Goal: Task Accomplishment & Management: Complete application form

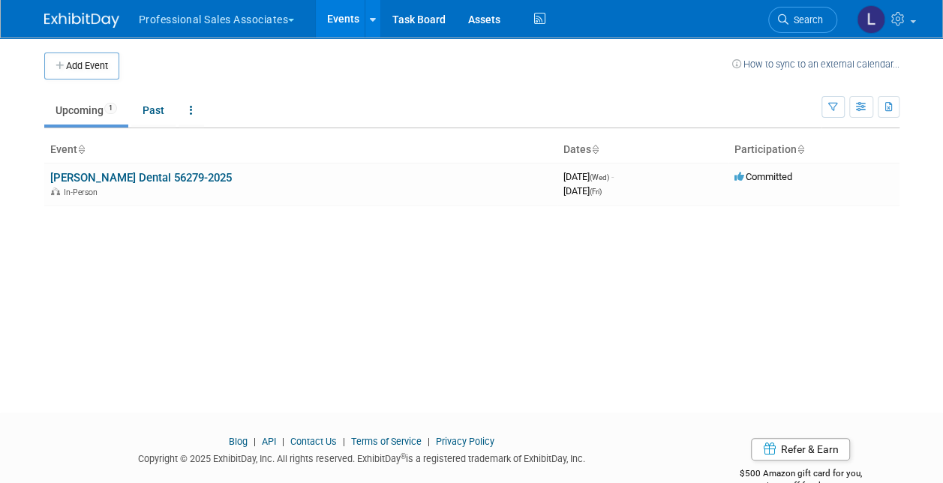
click at [250, 25] on button "Professional Sales Associates" at bounding box center [225, 16] width 176 height 33
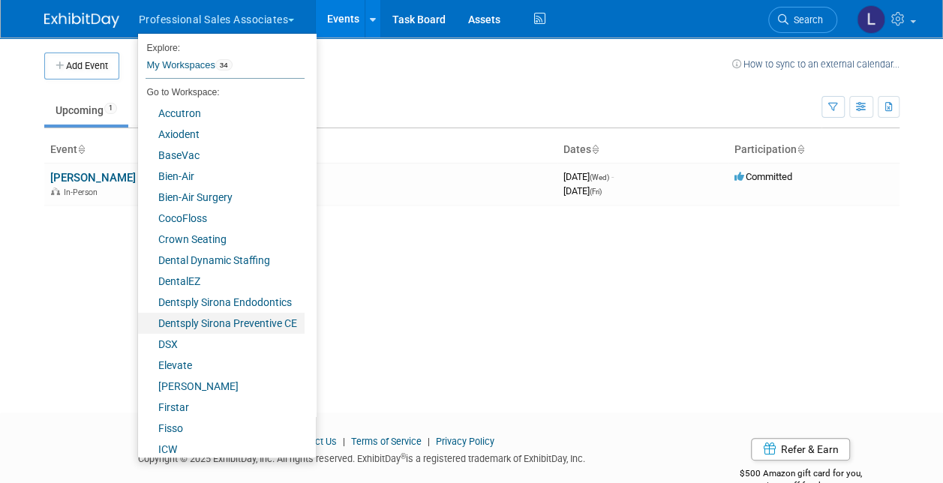
click at [255, 321] on link "Dentsply Sirona Preventive CE" at bounding box center [221, 323] width 166 height 21
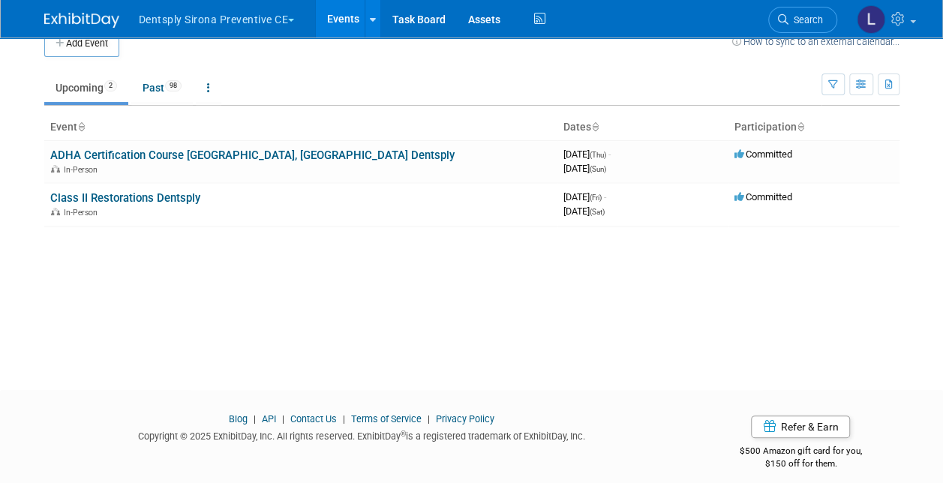
scroll to position [34, 0]
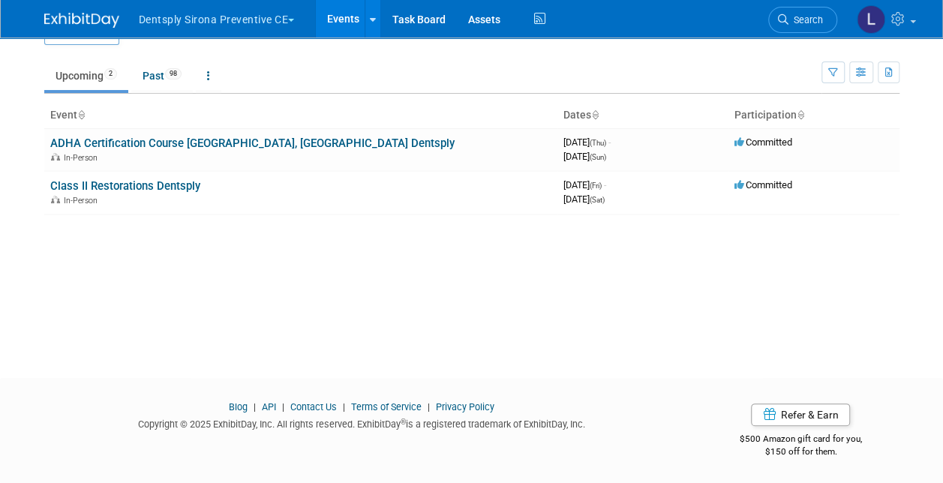
click at [234, 323] on div "Add Event How to sync to an external calendar... New Event Duplicate Event Warn…" at bounding box center [471, 177] width 877 height 348
click at [219, 20] on button "Dentsply Sirona Preventive CE" at bounding box center [225, 16] width 176 height 33
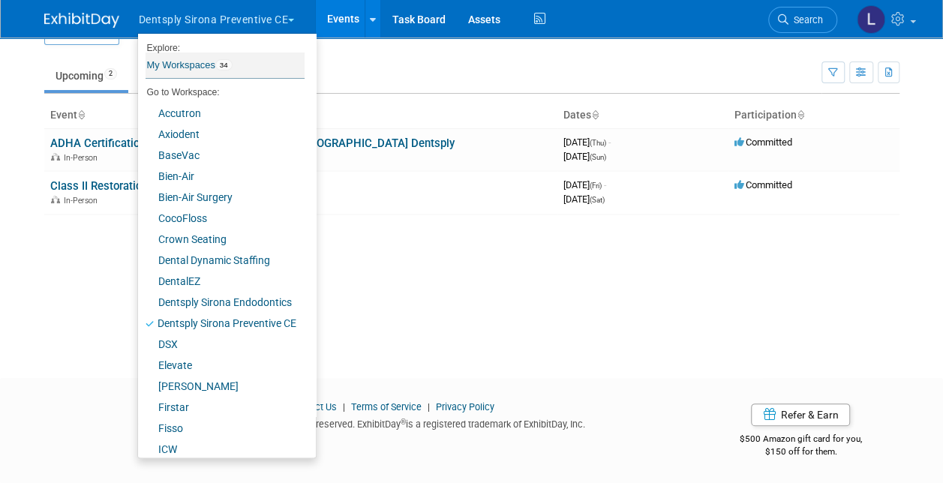
click at [201, 58] on link "My Workspaces 34" at bounding box center [224, 64] width 159 height 25
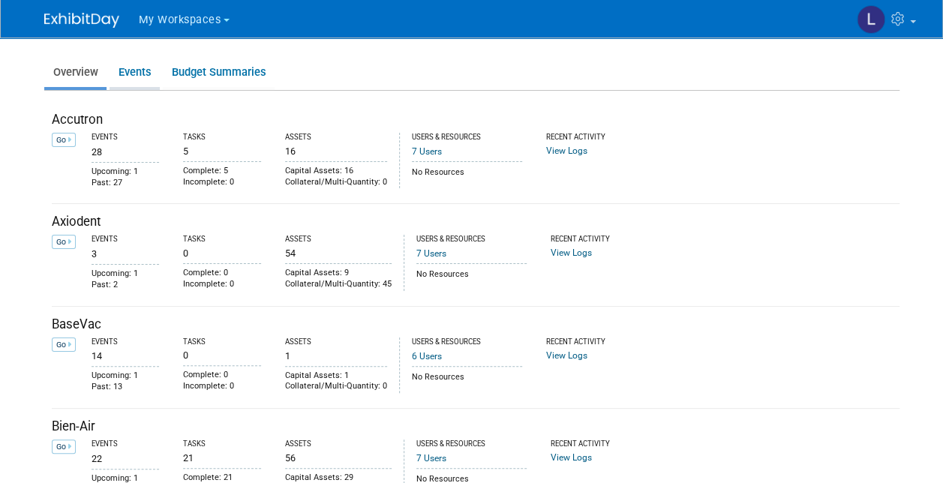
click at [138, 75] on link "Events" at bounding box center [134, 72] width 50 height 29
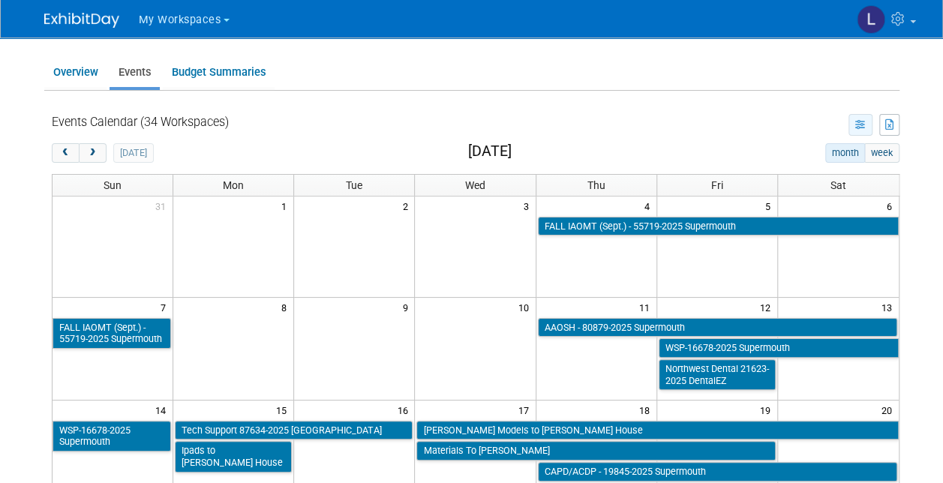
click at [859, 124] on icon "button" at bounding box center [860, 126] width 11 height 10
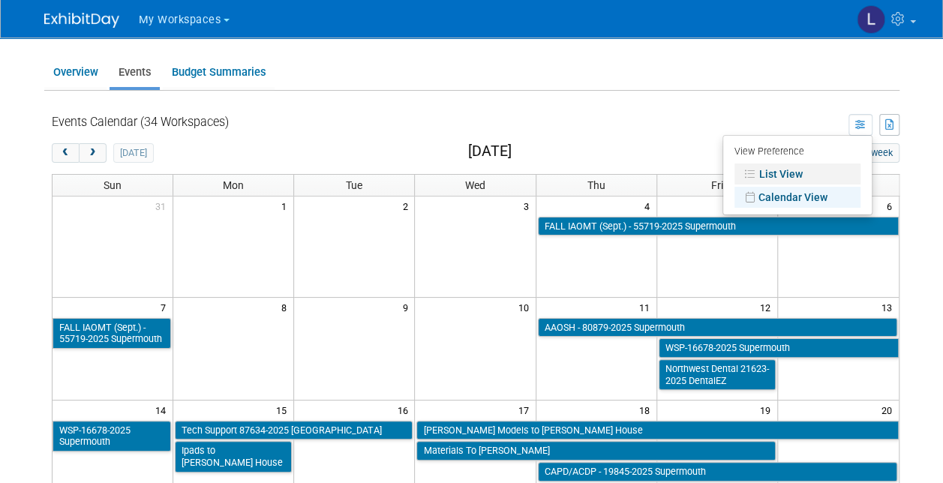
click at [821, 177] on link "List View" at bounding box center [797, 173] width 126 height 21
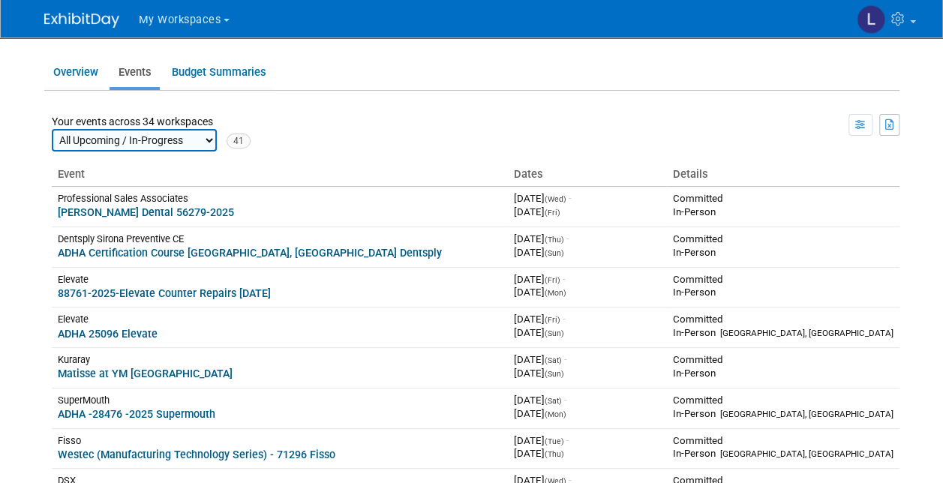
click at [451, 73] on ul "Overview Events Budget Summaries" at bounding box center [471, 73] width 855 height 34
click at [399, 124] on td "View Preference List View" at bounding box center [574, 132] width 649 height 37
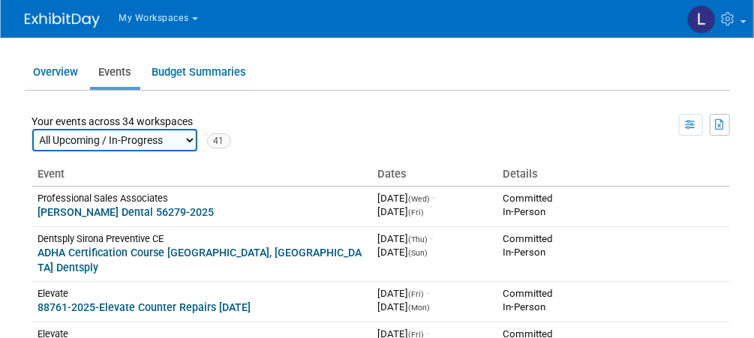
drag, startPoint x: 849, startPoint y: 3, endPoint x: 432, endPoint y: 72, distance: 422.7
click at [432, 72] on ul "Overview Events Budget Summaries" at bounding box center [377, 73] width 705 height 34
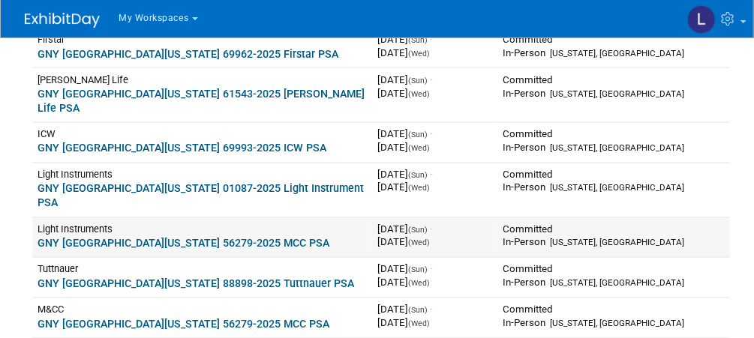
scroll to position [1080, 0]
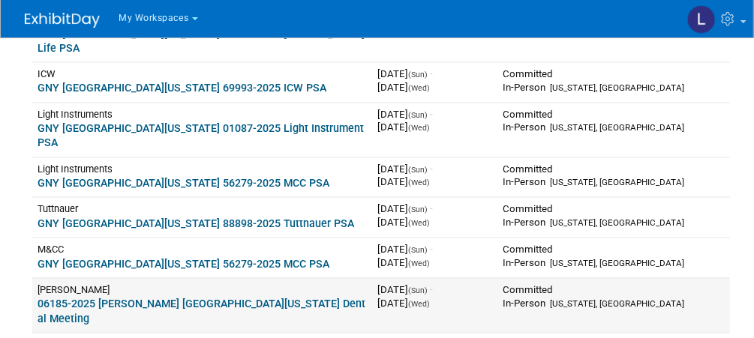
click at [121, 298] on link "06185-2025 Nordin Greater New York Dental Meeting" at bounding box center [202, 311] width 328 height 26
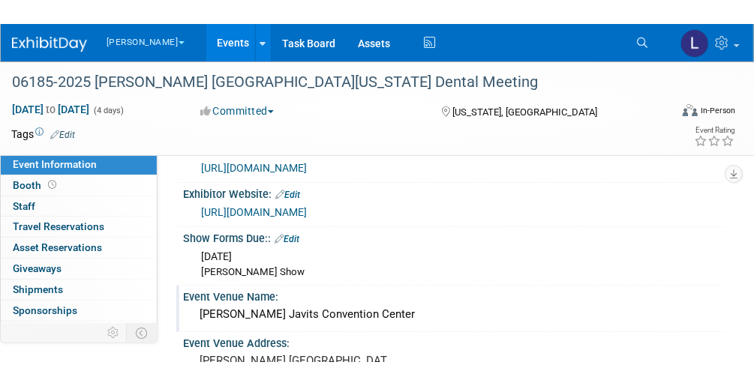
scroll to position [60, 0]
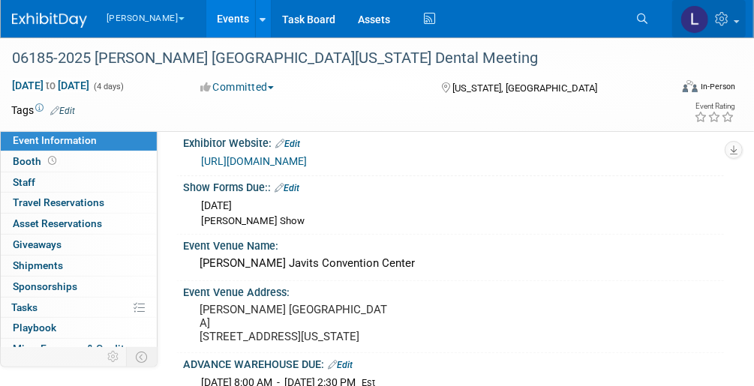
click at [724, 27] on link at bounding box center [708, 18] width 73 height 37
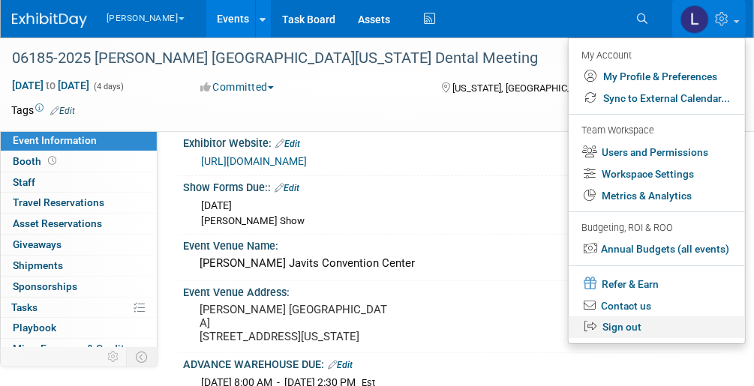
click at [622, 328] on link "Sign out" at bounding box center [656, 327] width 176 height 22
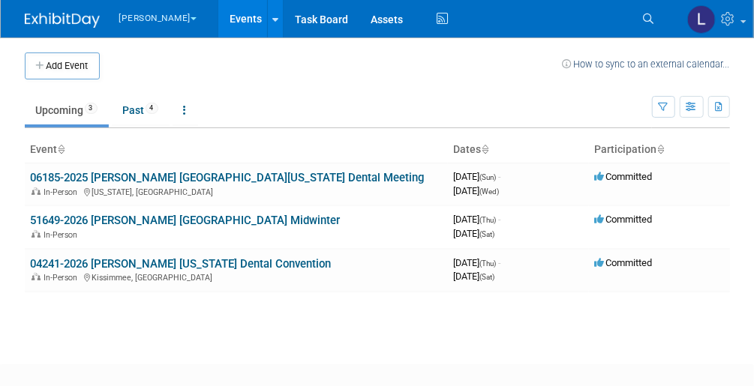
click at [145, 20] on button "[PERSON_NAME]" at bounding box center [167, 15] width 98 height 31
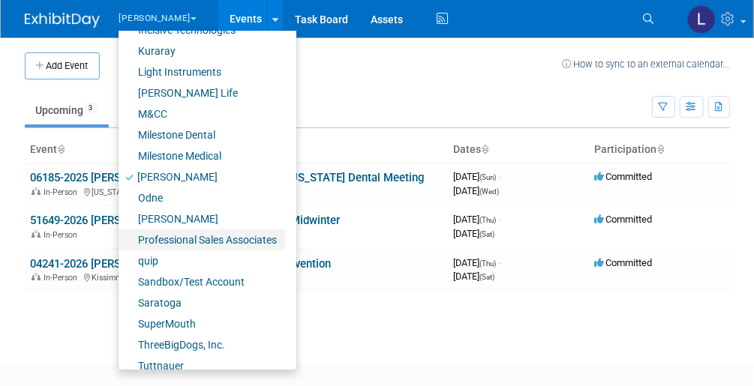
scroll to position [448, 0]
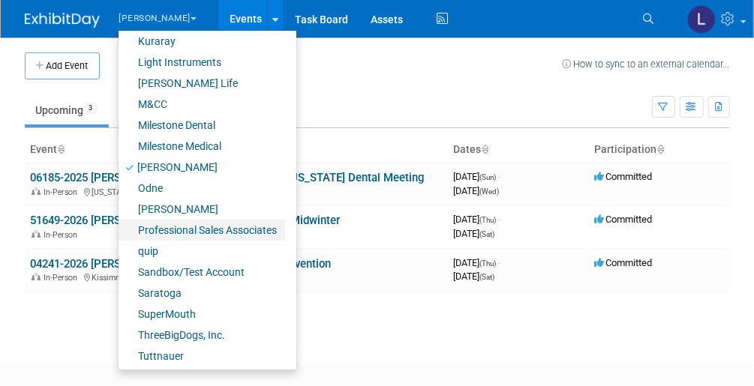
click at [222, 224] on link "Professional Sales Associates" at bounding box center [201, 230] width 166 height 21
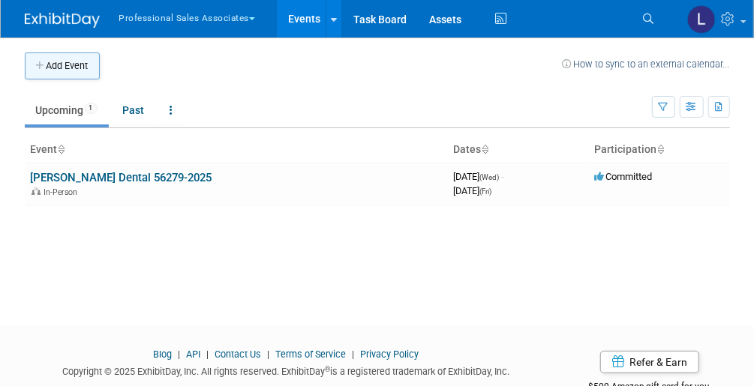
click at [60, 61] on button "Add Event" at bounding box center [62, 65] width 75 height 27
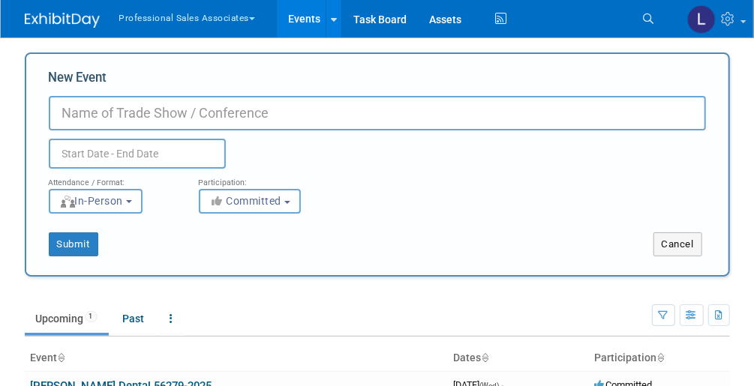
click at [110, 113] on input "New Event" at bounding box center [377, 113] width 657 height 34
type input "s"
type input "Shipping Tower to Ohio"
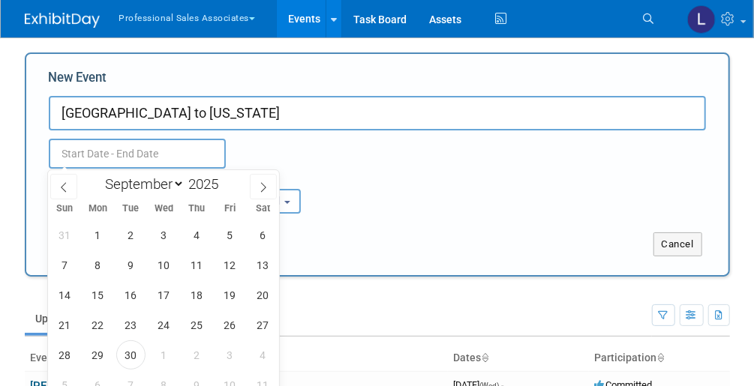
drag, startPoint x: 115, startPoint y: 161, endPoint x: 153, endPoint y: 167, distance: 38.7
click at [116, 160] on input "text" at bounding box center [137, 154] width 177 height 30
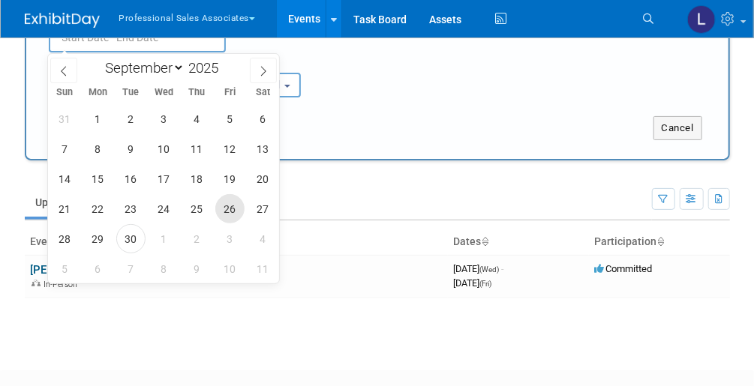
scroll to position [120, 0]
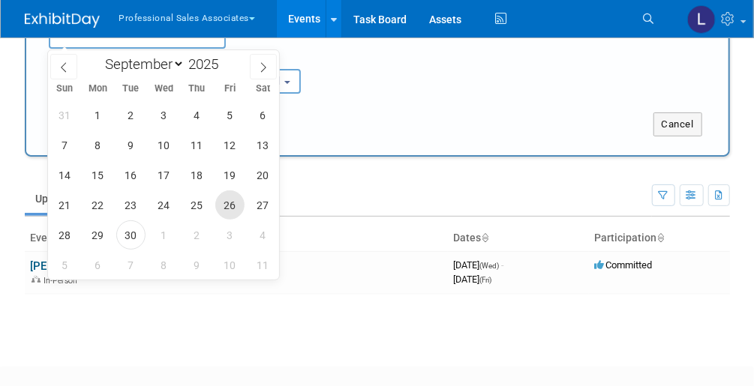
click at [235, 202] on span "26" at bounding box center [229, 204] width 29 height 29
click at [265, 202] on span "27" at bounding box center [262, 204] width 29 height 29
type input "[DATE] to [DATE]"
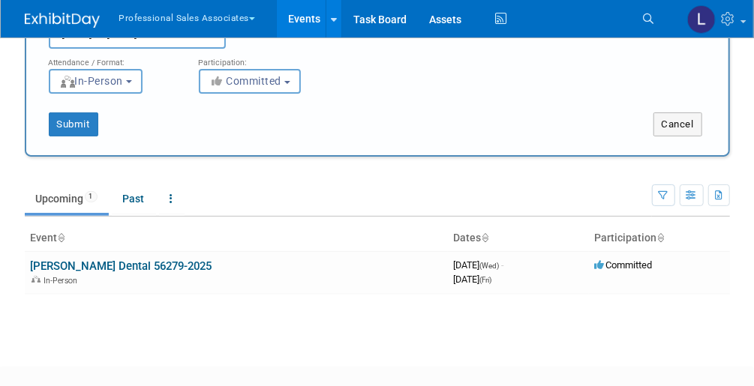
scroll to position [0, 0]
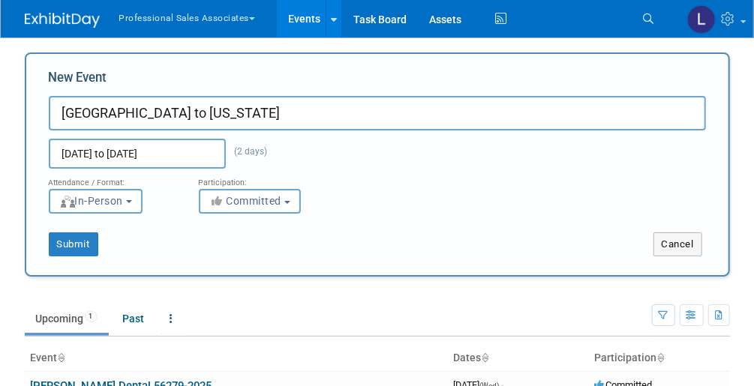
click at [118, 108] on input "Shipping Tower to Ohio" at bounding box center [377, 113] width 657 height 34
click at [268, 111] on input "Shipping PSA Tower to Ohio" at bounding box center [377, 113] width 657 height 34
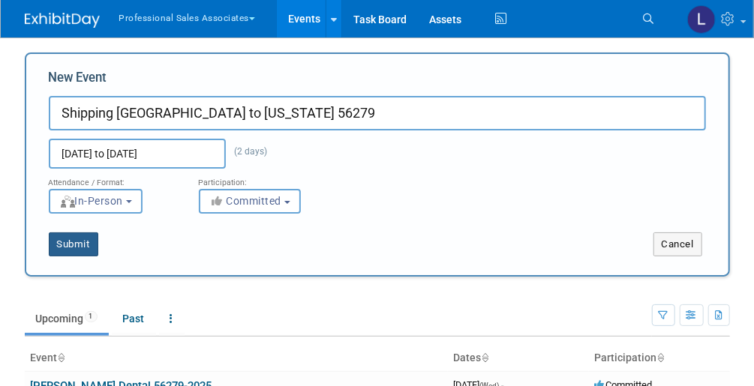
type input "Shipping [GEOGRAPHIC_DATA] to [US_STATE] 56279"
click at [72, 246] on button "Submit" at bounding box center [73, 244] width 49 height 24
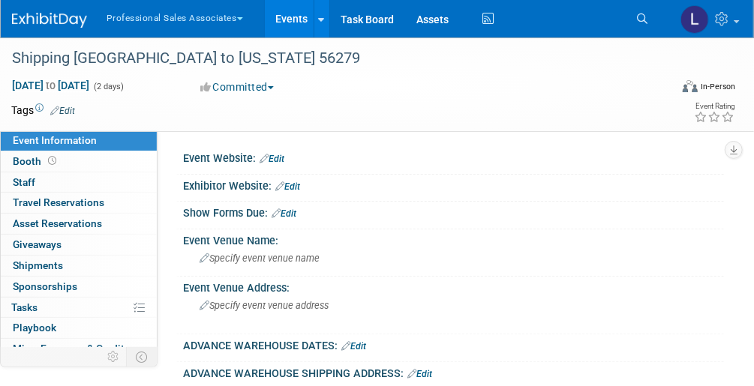
click at [286, 20] on link "Events" at bounding box center [292, 18] width 55 height 37
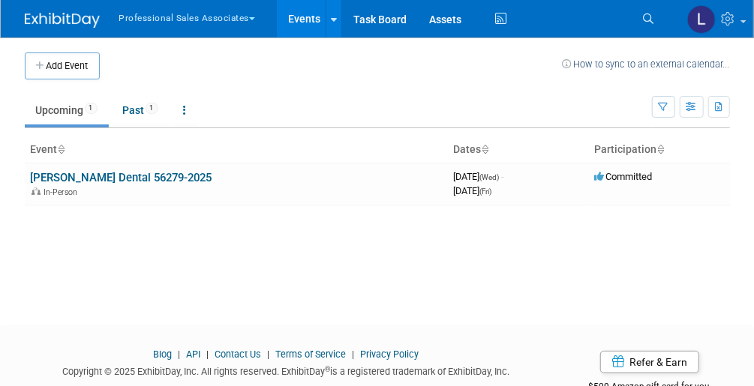
click at [215, 14] on button "Professional Sales Associates" at bounding box center [196, 15] width 157 height 31
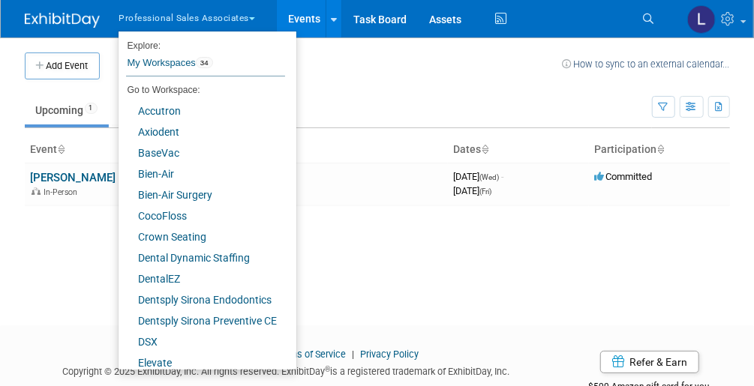
click at [170, 15] on button "Professional Sales Associates" at bounding box center [196, 15] width 157 height 31
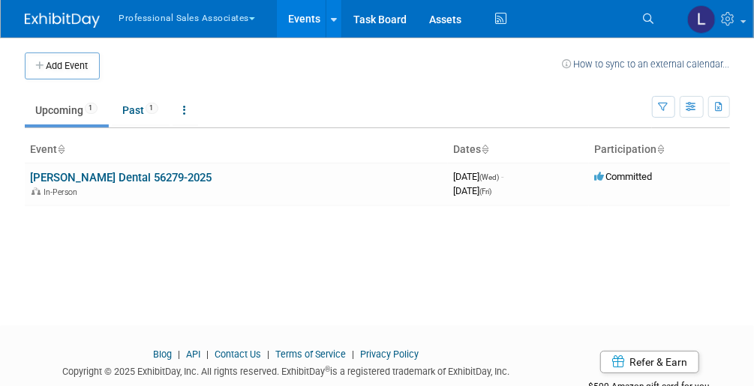
click at [169, 15] on button "Professional Sales Associates" at bounding box center [196, 15] width 157 height 31
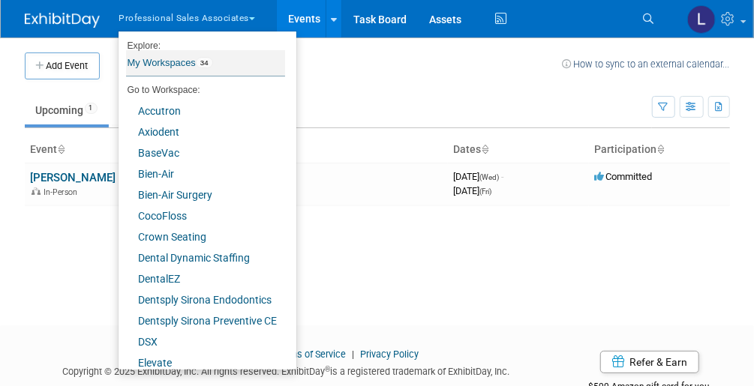
click at [169, 61] on link "My Workspaces 34" at bounding box center [205, 62] width 159 height 25
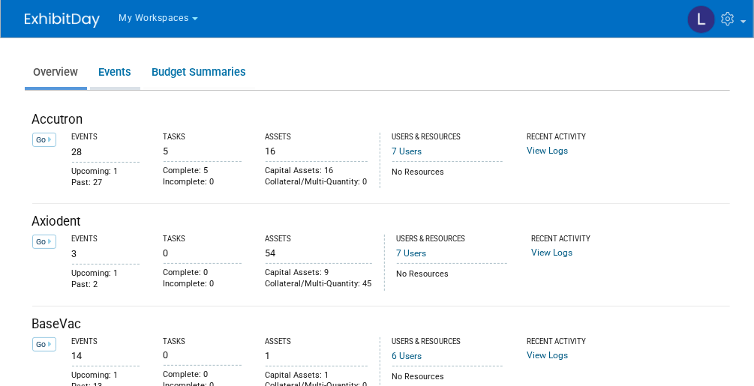
click at [120, 69] on link "Events" at bounding box center [115, 72] width 50 height 29
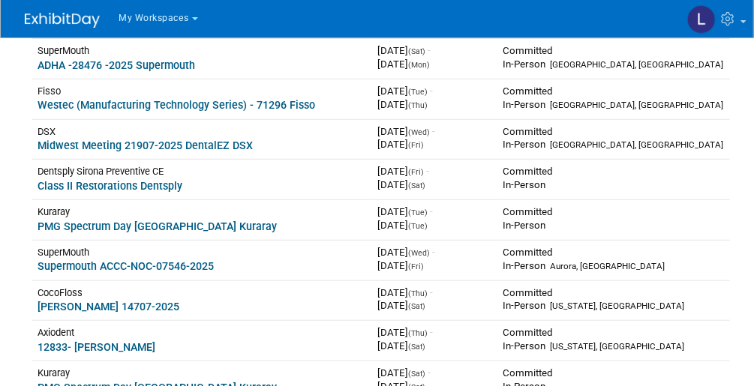
scroll to position [164, 0]
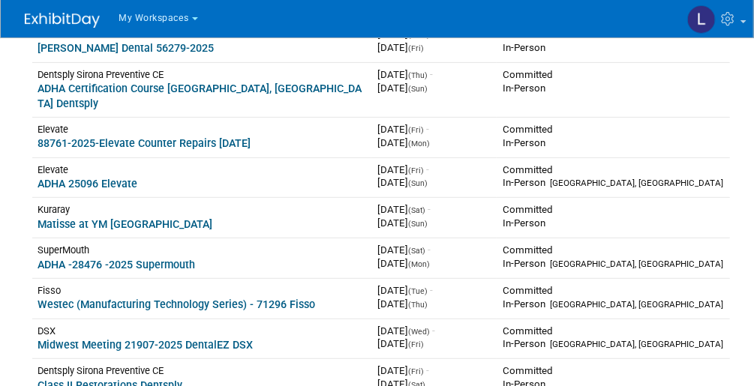
click at [133, 18] on span "My Workspaces" at bounding box center [154, 18] width 70 height 10
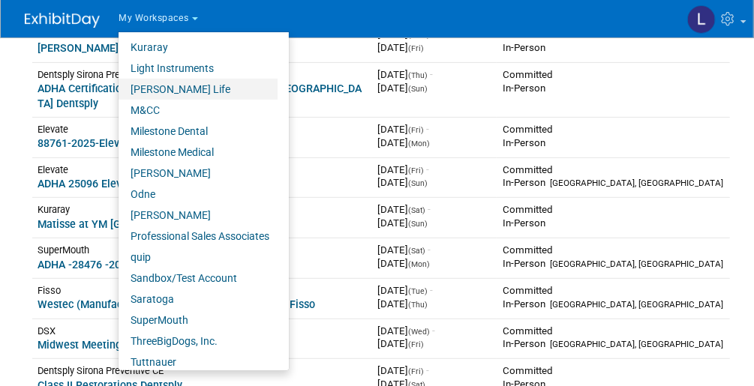
scroll to position [405, 0]
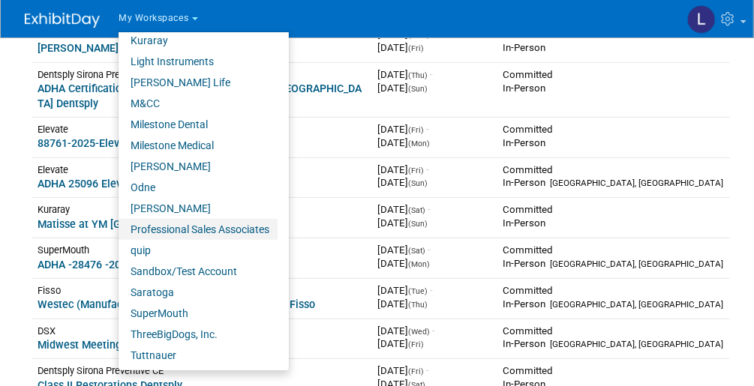
click at [211, 225] on link "Professional Sales Associates" at bounding box center [197, 229] width 159 height 21
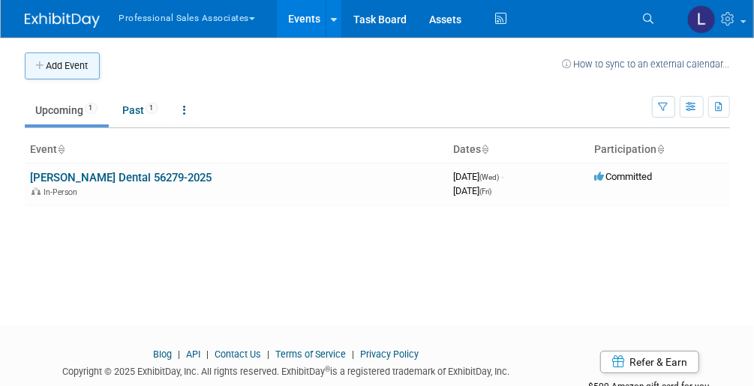
click at [59, 58] on button "Add Event" at bounding box center [62, 65] width 75 height 27
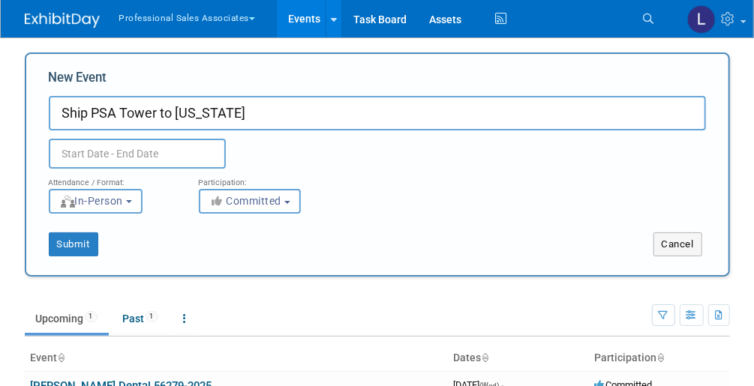
type input "Ship PSA Tower to Ohio"
click at [146, 154] on input "text" at bounding box center [137, 154] width 177 height 30
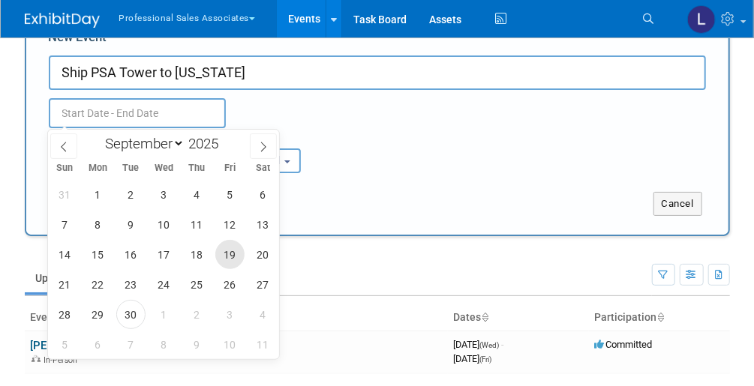
scroll to position [60, 0]
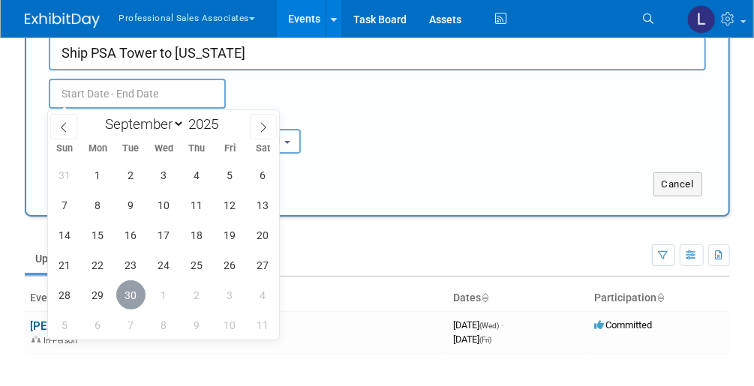
click at [129, 294] on span "30" at bounding box center [130, 294] width 29 height 29
click at [160, 292] on span "1" at bounding box center [163, 294] width 29 height 29
type input "[DATE] to [DATE]"
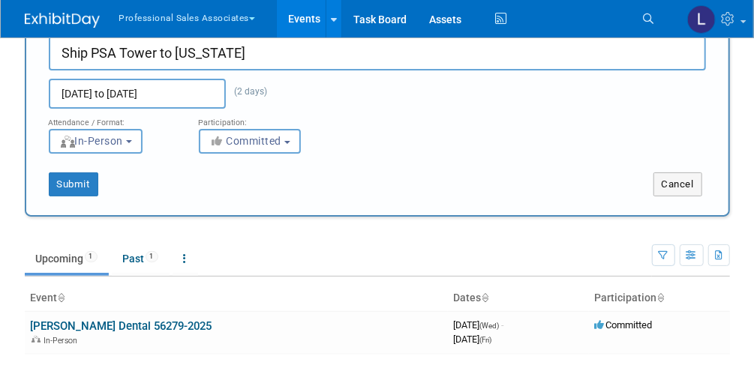
drag, startPoint x: 325, startPoint y: 55, endPoint x: 335, endPoint y: 65, distance: 13.8
click at [325, 55] on input "Ship PSA Tower to Ohio" at bounding box center [377, 53] width 657 height 34
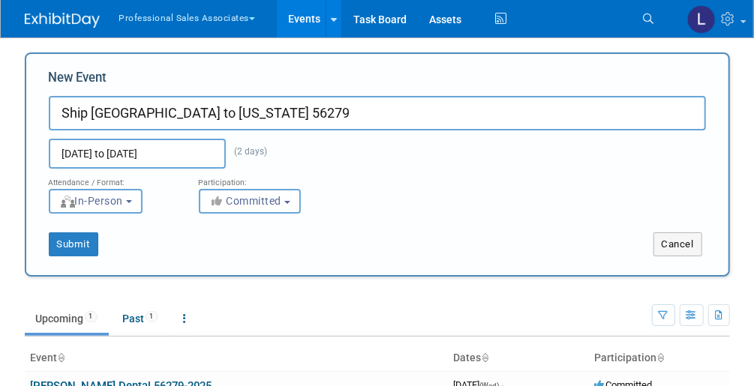
scroll to position [120, 0]
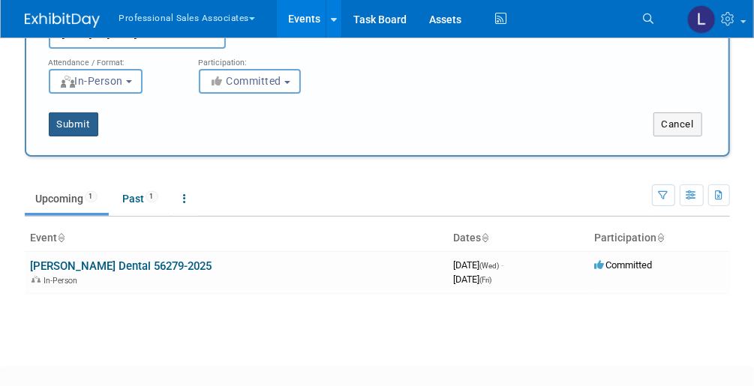
type input "Ship [GEOGRAPHIC_DATA] to [US_STATE] 56279"
click at [66, 122] on button "Submit" at bounding box center [73, 124] width 49 height 24
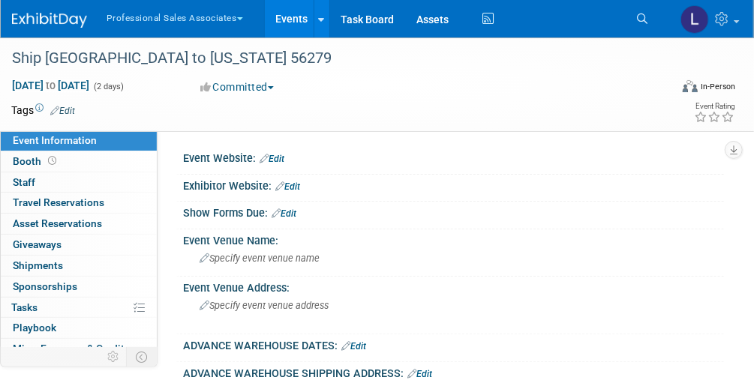
click at [297, 14] on link "Events" at bounding box center [292, 18] width 55 height 37
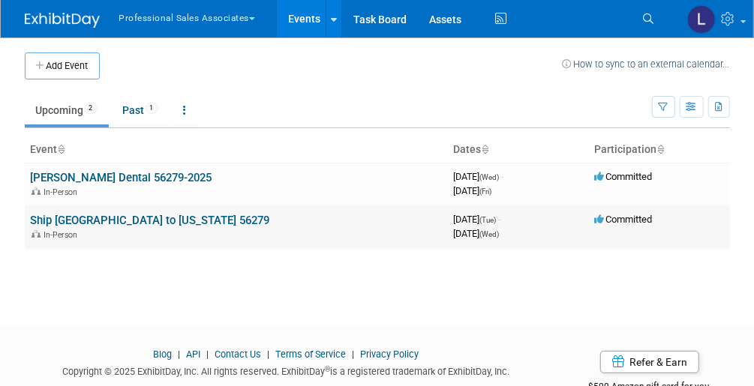
click at [178, 214] on link "Ship [GEOGRAPHIC_DATA] to [US_STATE] 56279" at bounding box center [150, 220] width 239 height 13
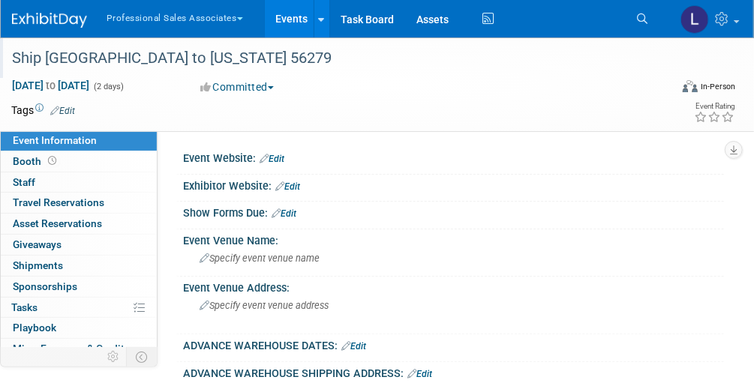
click at [268, 58] on div "Ship [GEOGRAPHIC_DATA] to [US_STATE] 56279" at bounding box center [334, 58] width 655 height 27
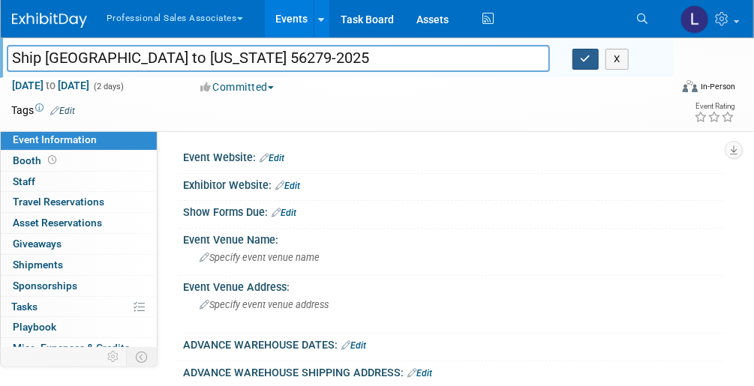
type input "Ship PSA Tower to Ohio 56279-2025"
click at [586, 54] on icon "button" at bounding box center [585, 59] width 10 height 10
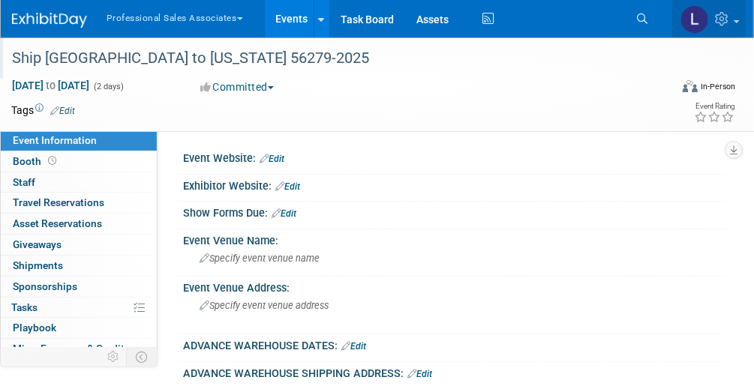
click at [721, 24] on icon at bounding box center [723, 18] width 17 height 13
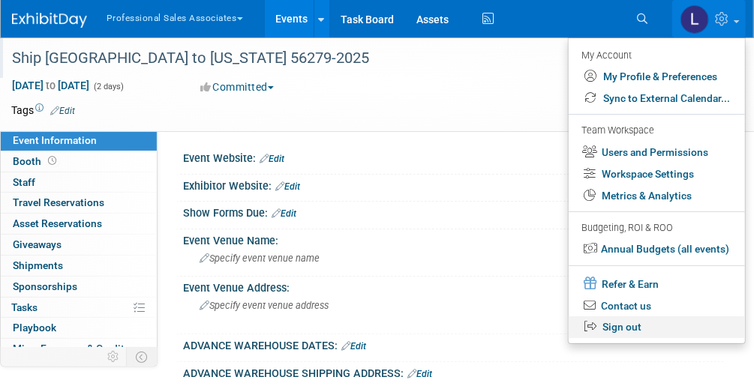
click at [632, 329] on link "Sign out" at bounding box center [656, 327] width 176 height 22
